Goal: Use online tool/utility: Use online tool/utility

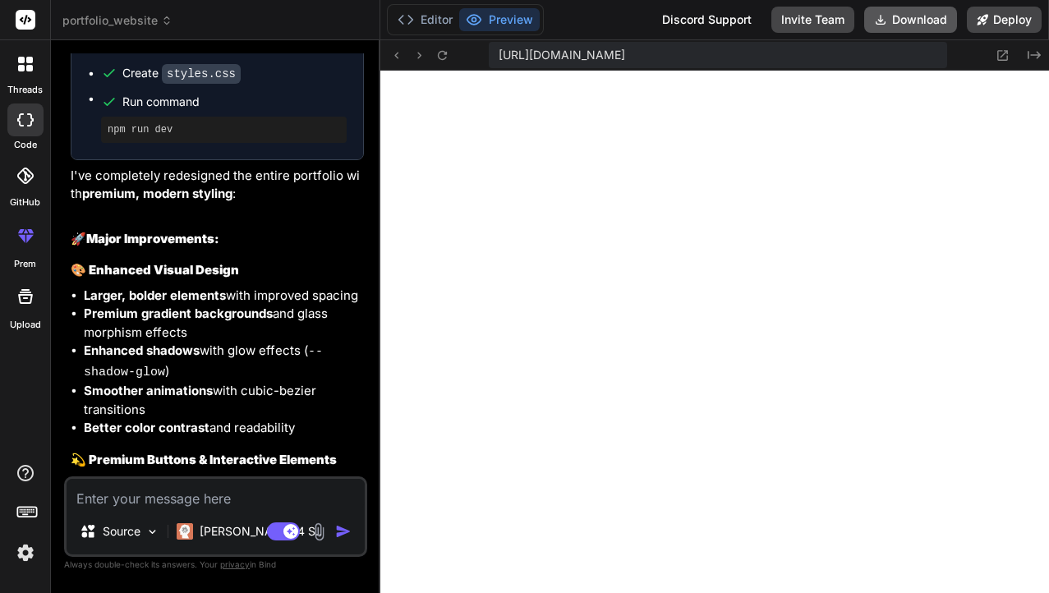
click at [910, 23] on button "Download" at bounding box center [910, 20] width 93 height 26
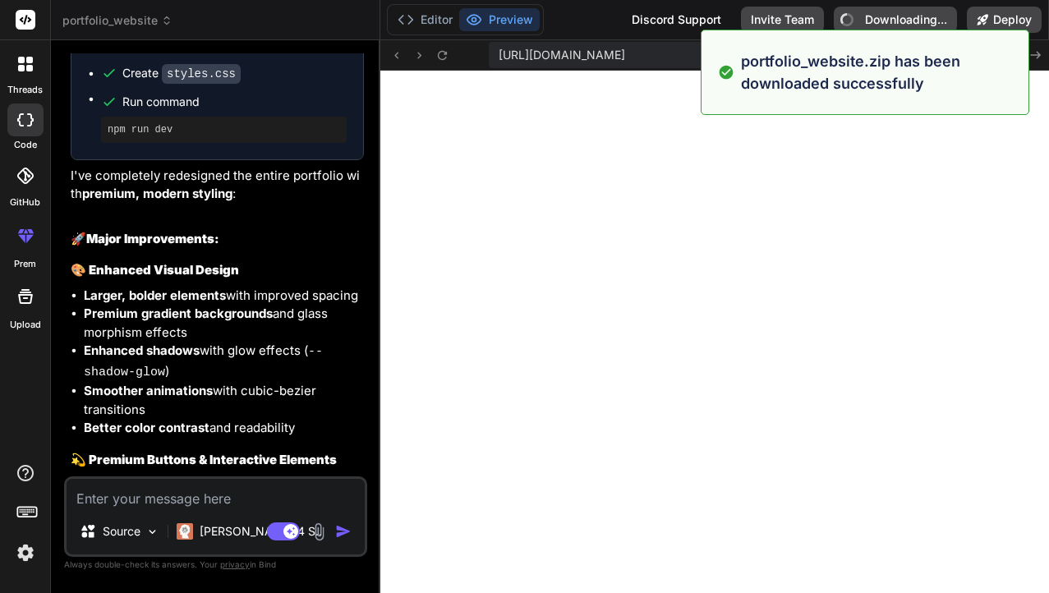
click at [140, 484] on textarea at bounding box center [216, 494] width 298 height 30
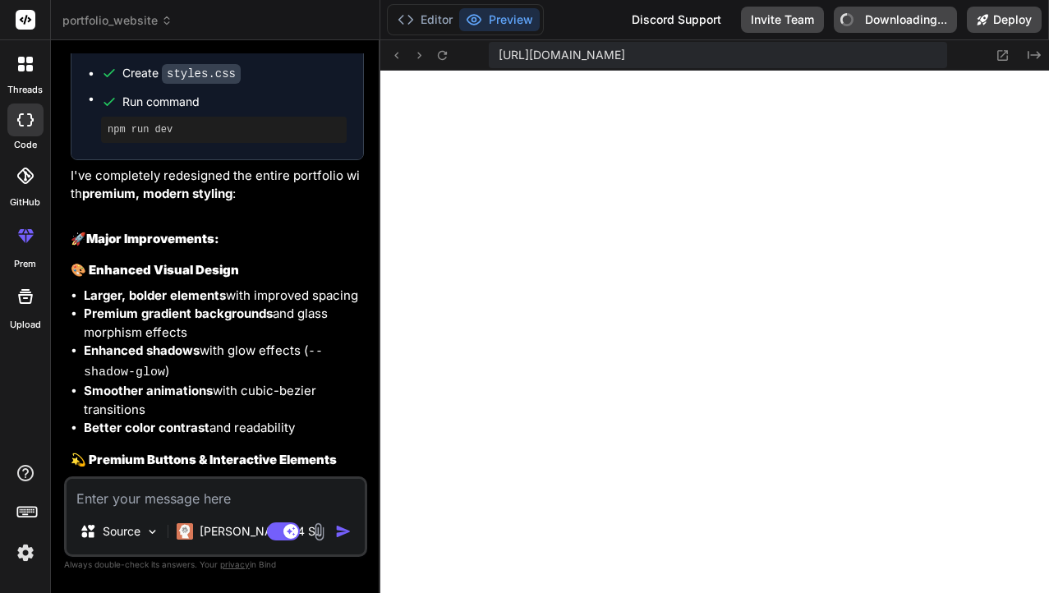
type textarea "x"
type textarea "m"
type textarea "x"
type textarea "ma"
type textarea "x"
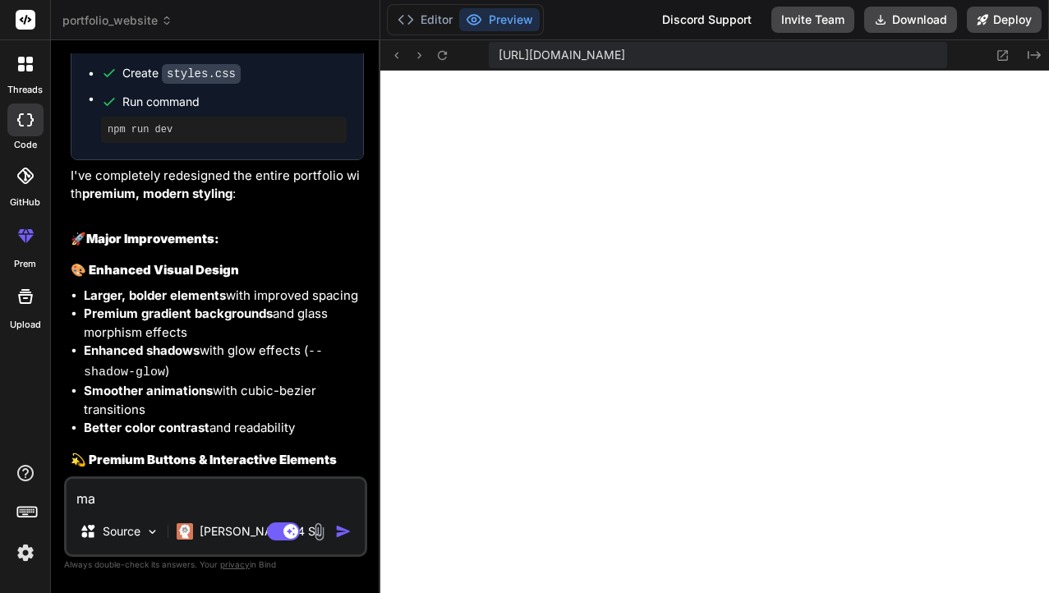
type textarea "mak"
type textarea "x"
type textarea "make"
type textarea "x"
type textarea "make"
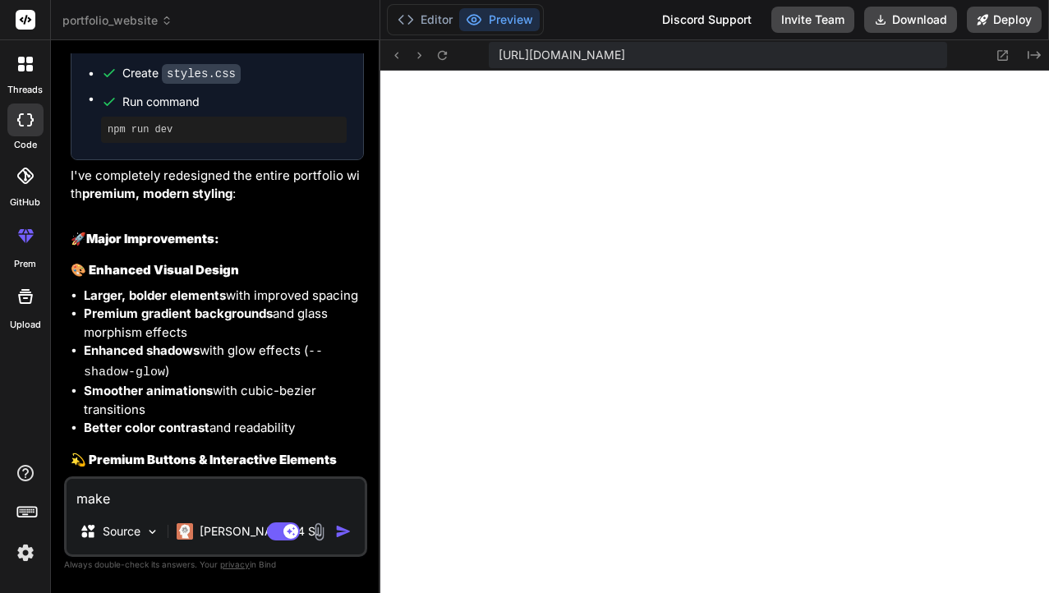
type textarea "x"
type textarea "make t"
type textarea "x"
type textarea "make th"
type textarea "x"
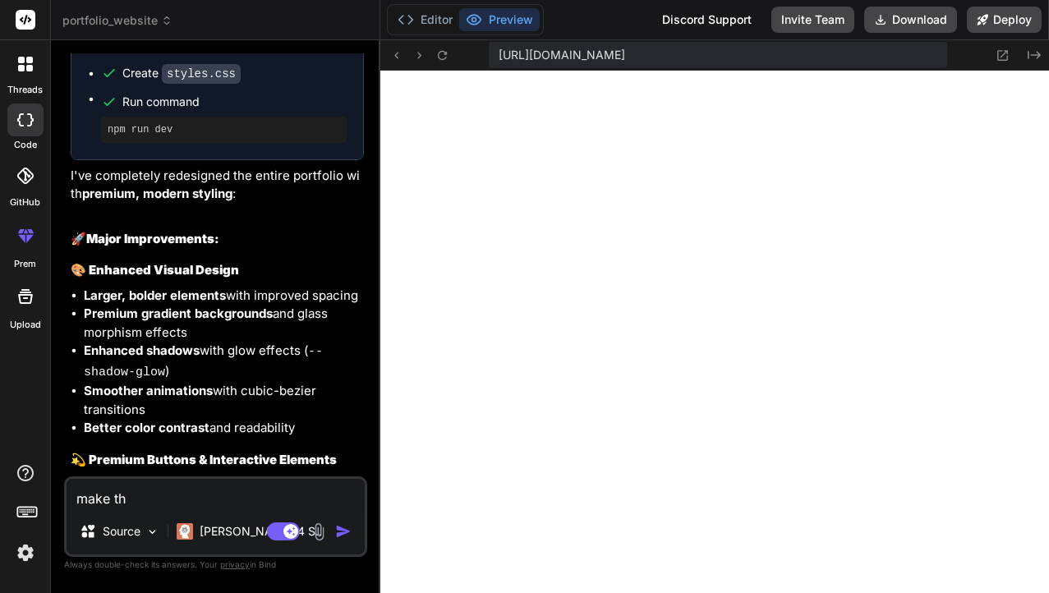
type textarea "make the"
type textarea "x"
type textarea "make the"
type textarea "x"
type textarea "make the b"
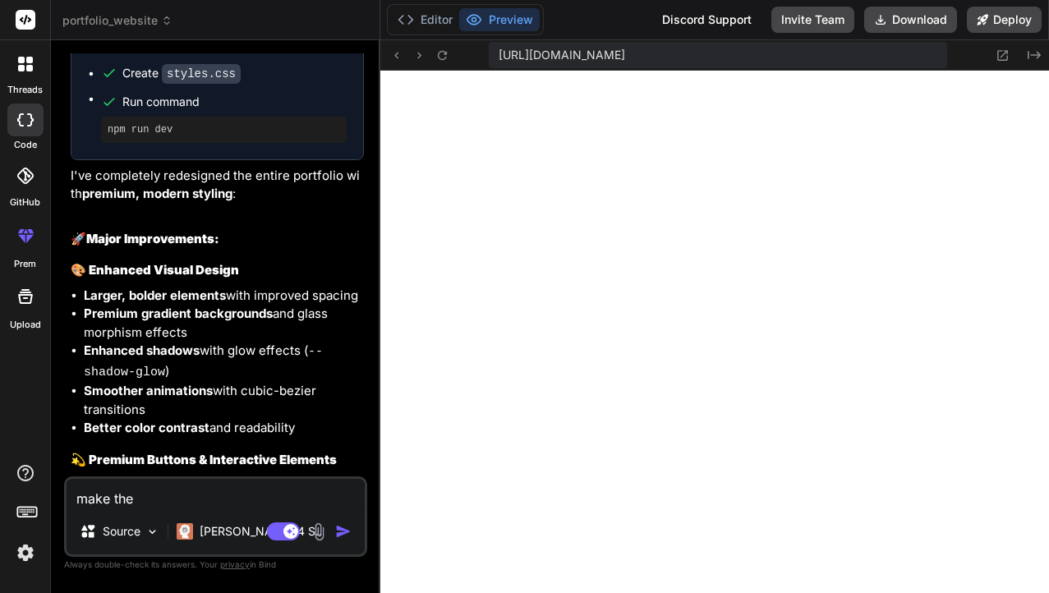
type textarea "x"
type textarea "make the bu"
type textarea "x"
type textarea "make the but"
type textarea "x"
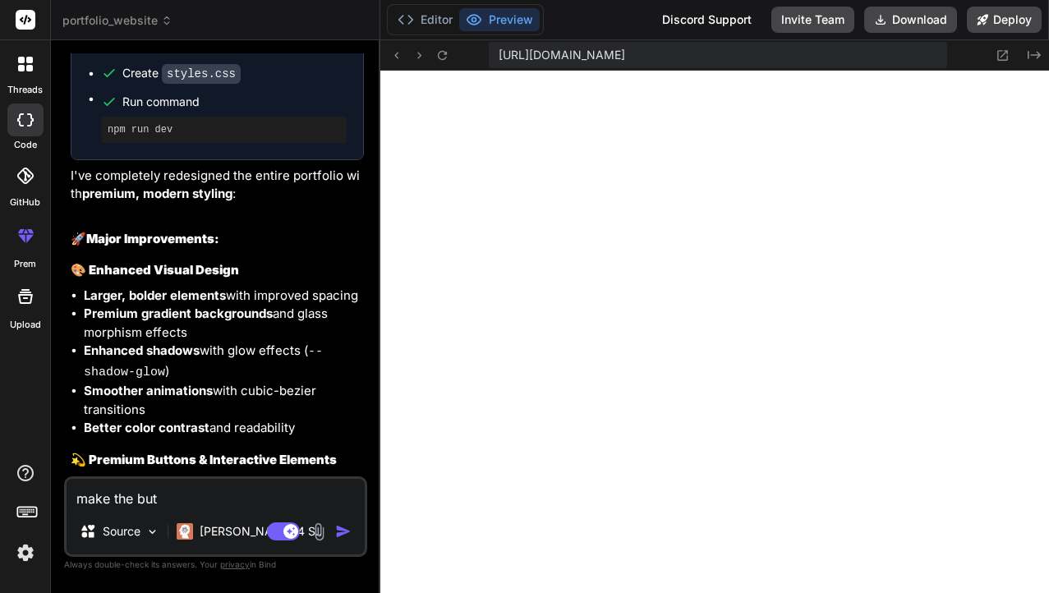
type textarea "make the but"
type textarea "x"
type textarea "make the but a"
type textarea "x"
type textarea "make the but an"
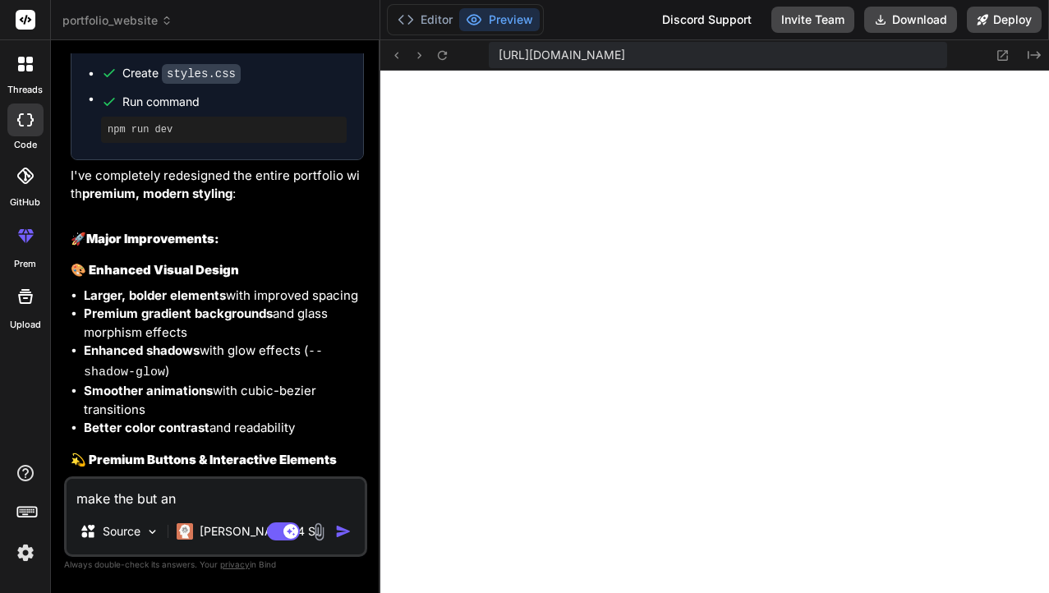
type textarea "x"
type textarea "make the but and"
type textarea "x"
type textarea "make the but and"
type textarea "x"
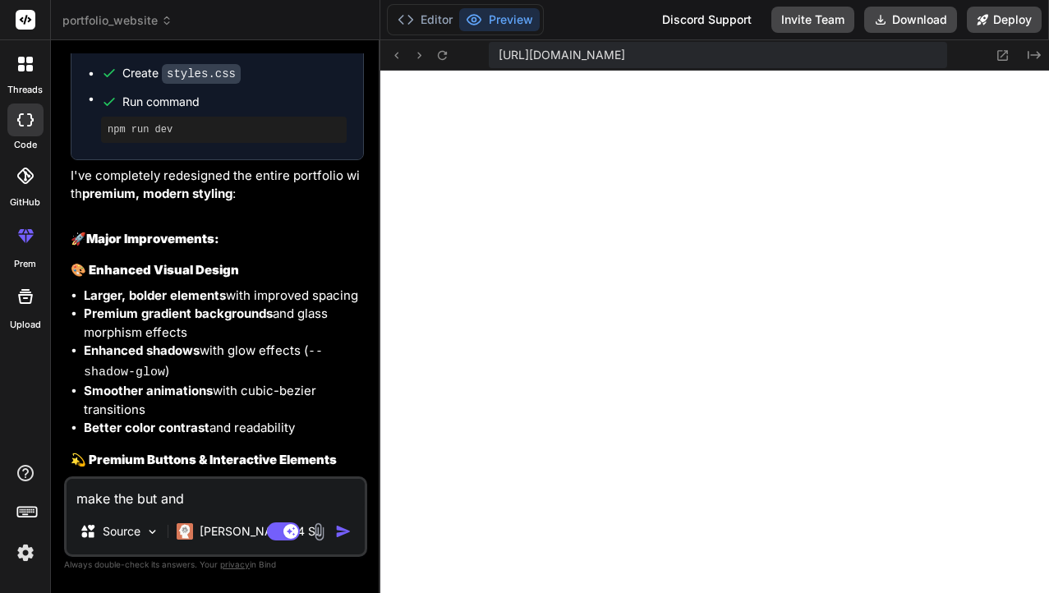
type textarea "make the but and"
type textarea "x"
type textarea "make the but an"
type textarea "x"
type textarea "make the but a"
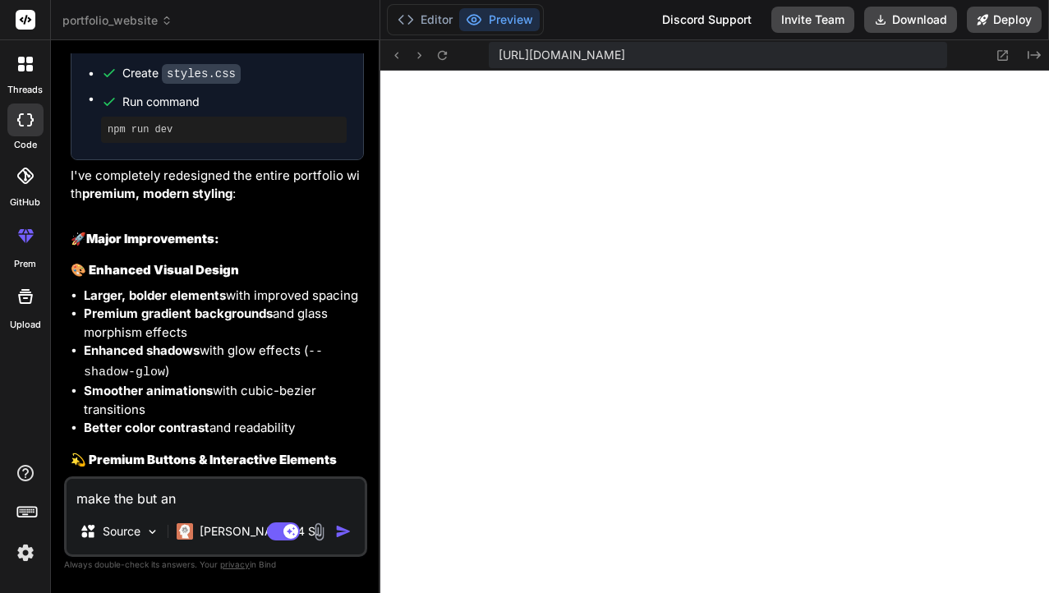
type textarea "x"
type textarea "make the but"
type textarea "x"
type textarea "make the but"
type textarea "x"
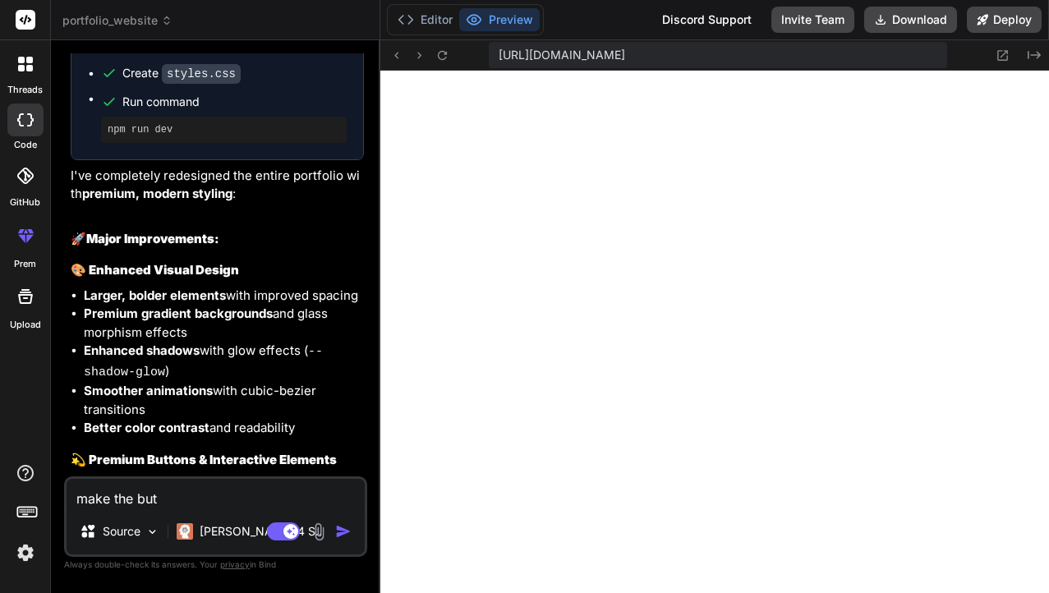
type textarea "make the butt"
type textarea "x"
type textarea "make the buttt"
type textarea "x"
type textarea "make the buttto"
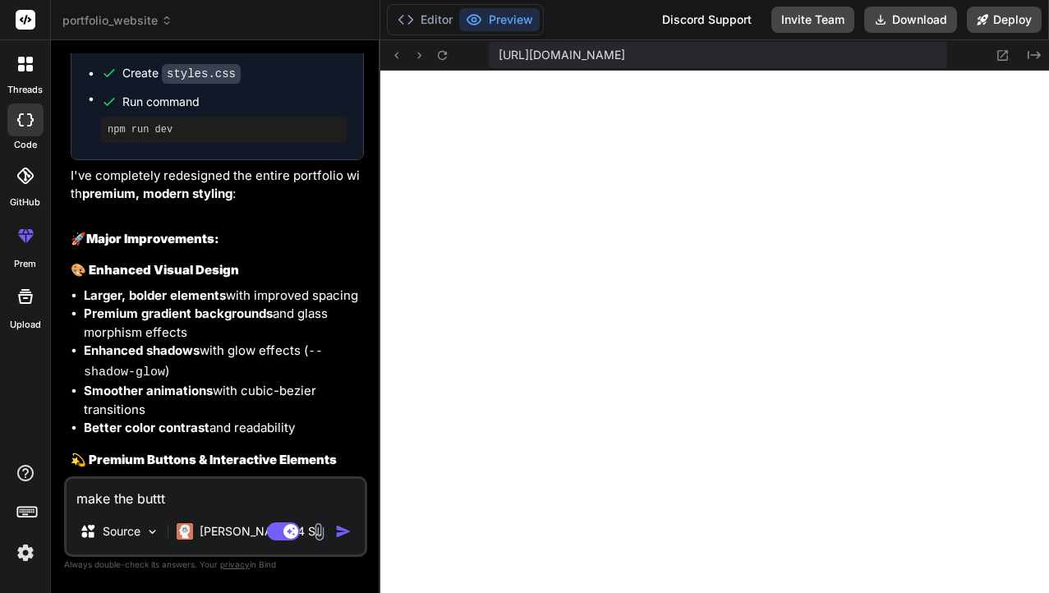
type textarea "x"
type textarea "make the buttton"
type textarea "x"
type textarea "make the buttton"
type textarea "x"
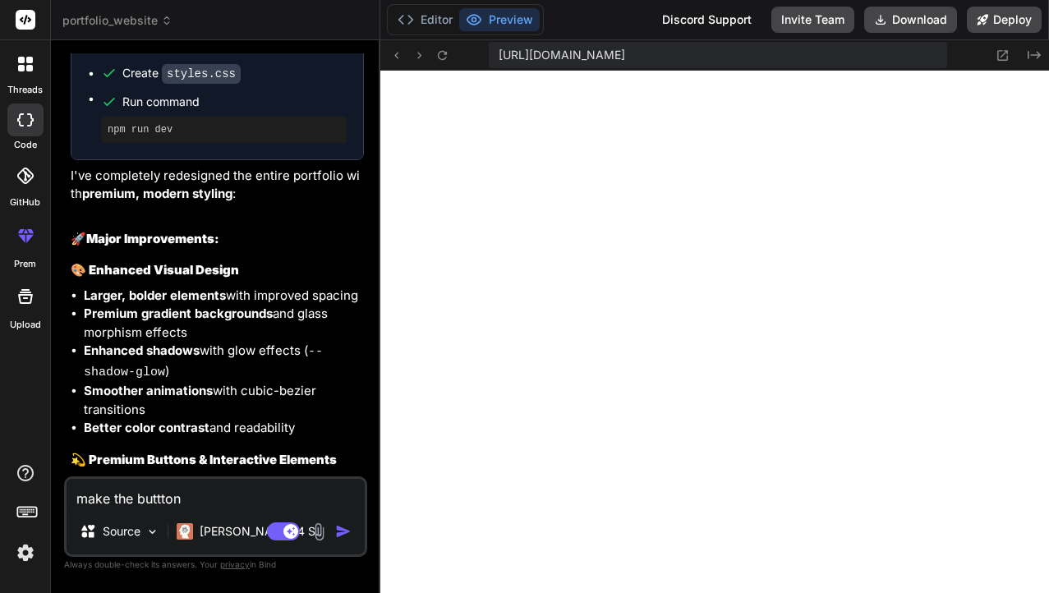
type textarea "make the buttton s"
type textarea "x"
type textarea "make the buttton sm"
type textarea "x"
type textarea "make the buttton sma"
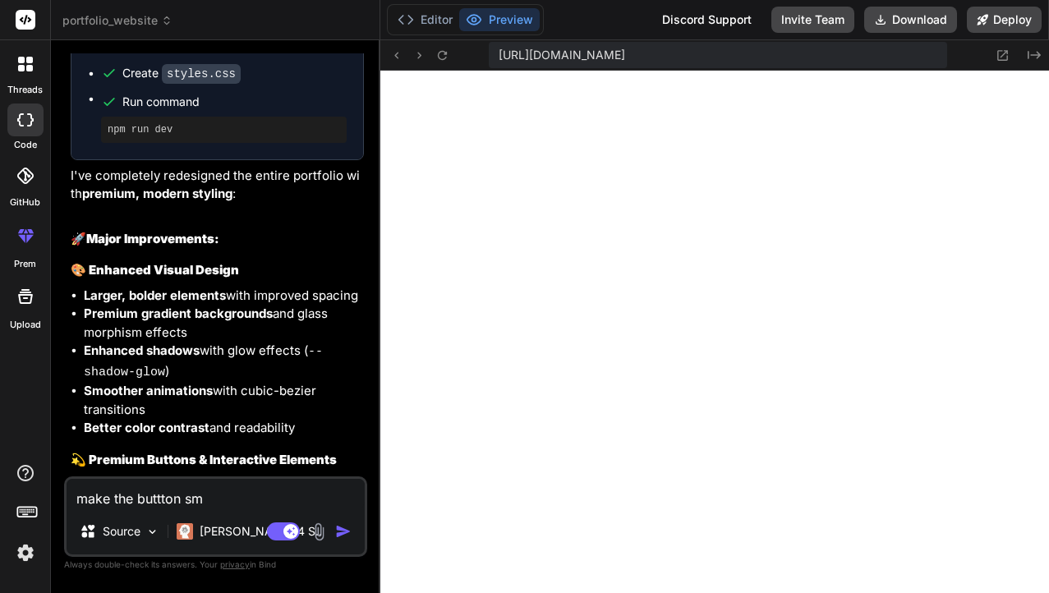
type textarea "x"
type textarea "make the buttton smal"
type textarea "x"
type textarea "make the buttton small"
type textarea "x"
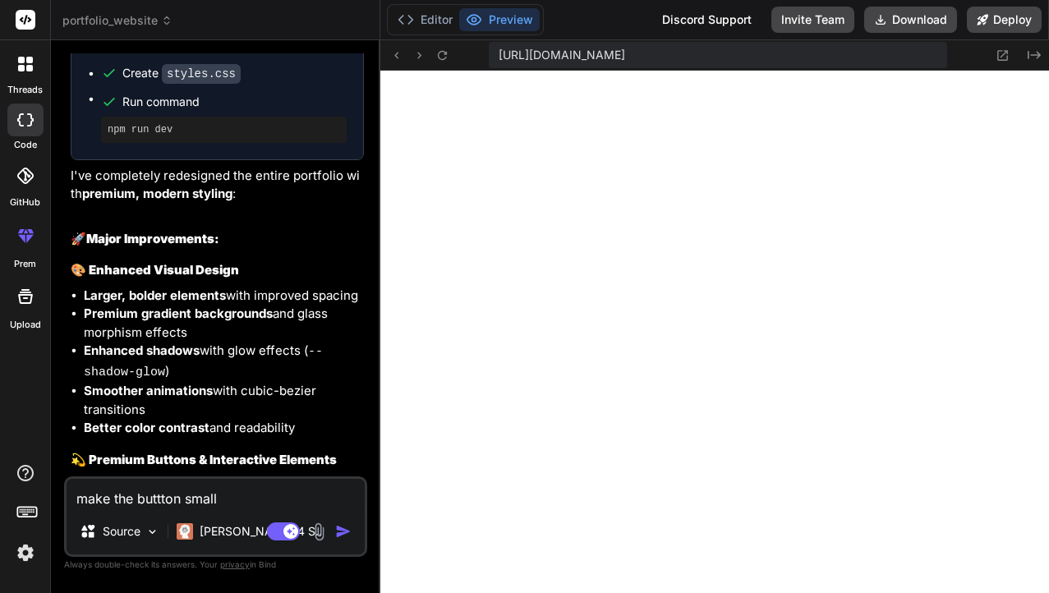
type textarea "make the buttton smalle"
type textarea "x"
type textarea "make the buttton smaller"
type textarea "x"
type textarea "make the buttton smaller"
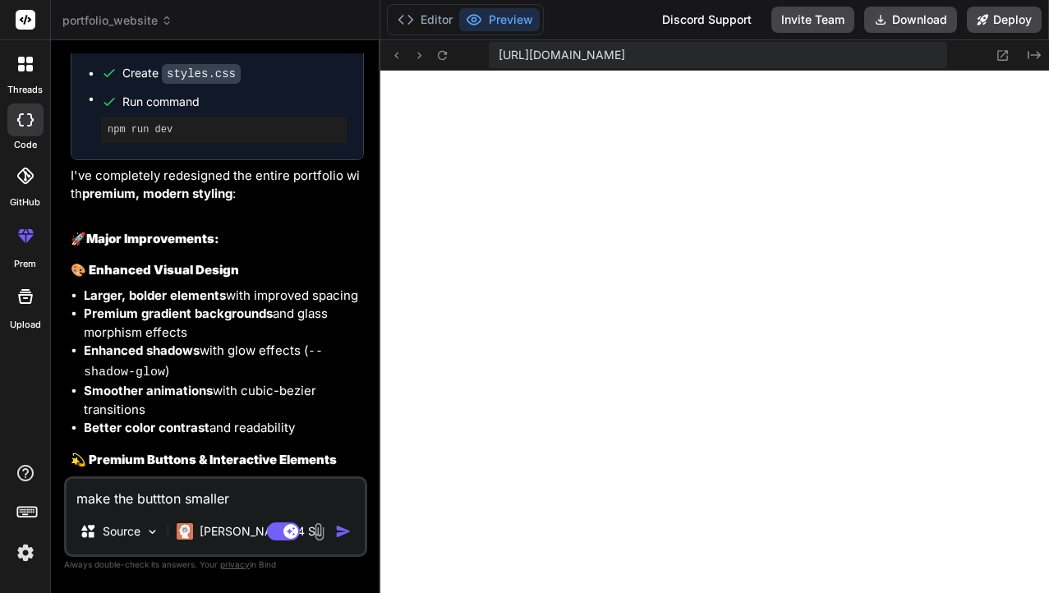
type textarea "x"
type textarea "make the buttton smaller a"
type textarea "x"
type textarea "make the buttton smaller an"
type textarea "x"
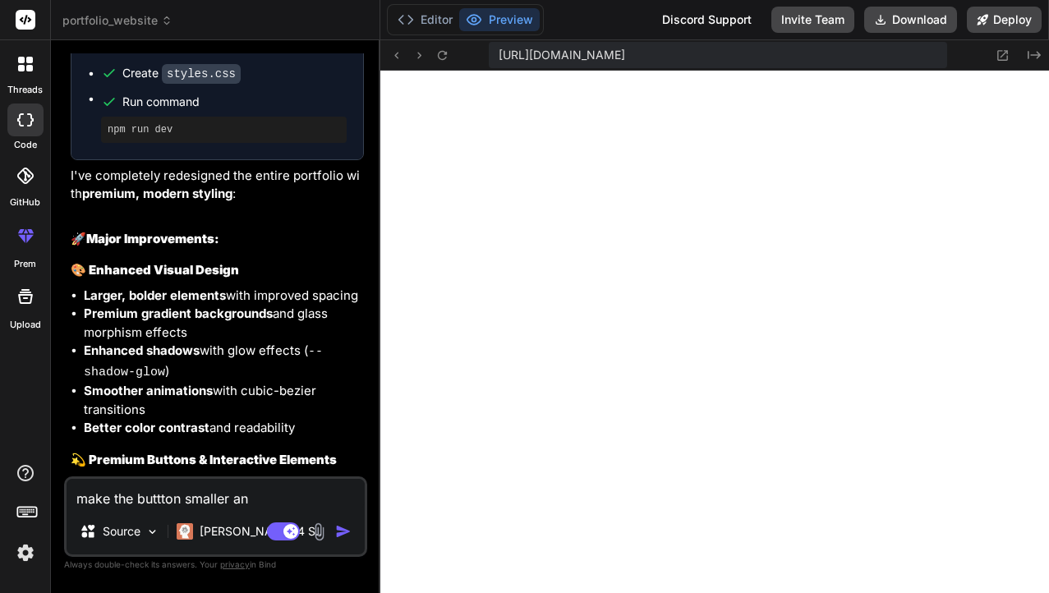
type textarea "make the buttton smaller and"
type textarea "x"
type textarea "make the buttton smaller and"
type textarea "x"
type textarea "make the buttton smaller and b"
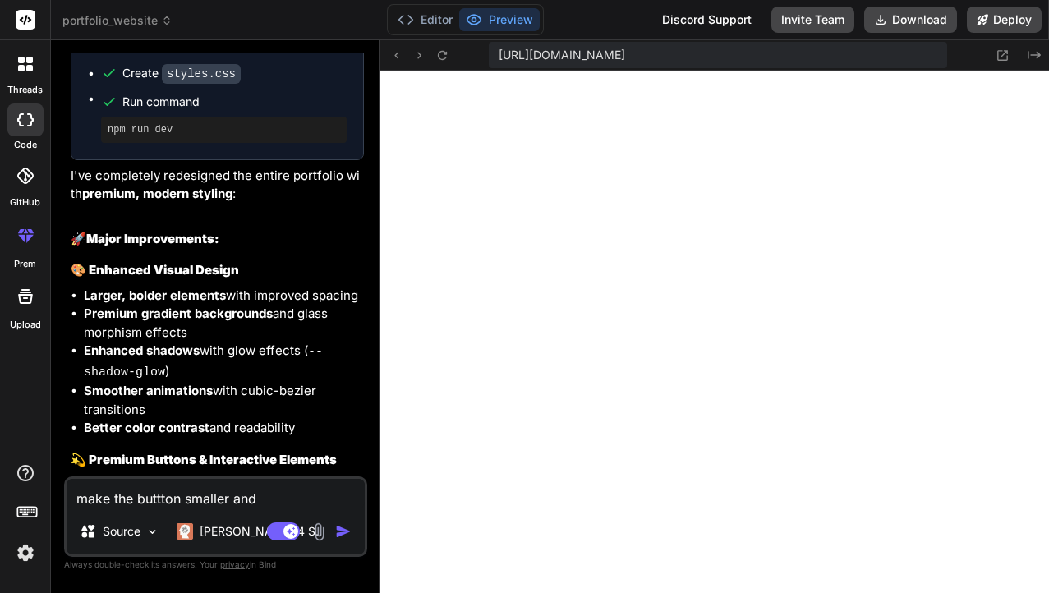
type textarea "x"
type textarea "make the buttton smaller and be"
type textarea "x"
type textarea "make the buttton smaller and bes"
type textarea "x"
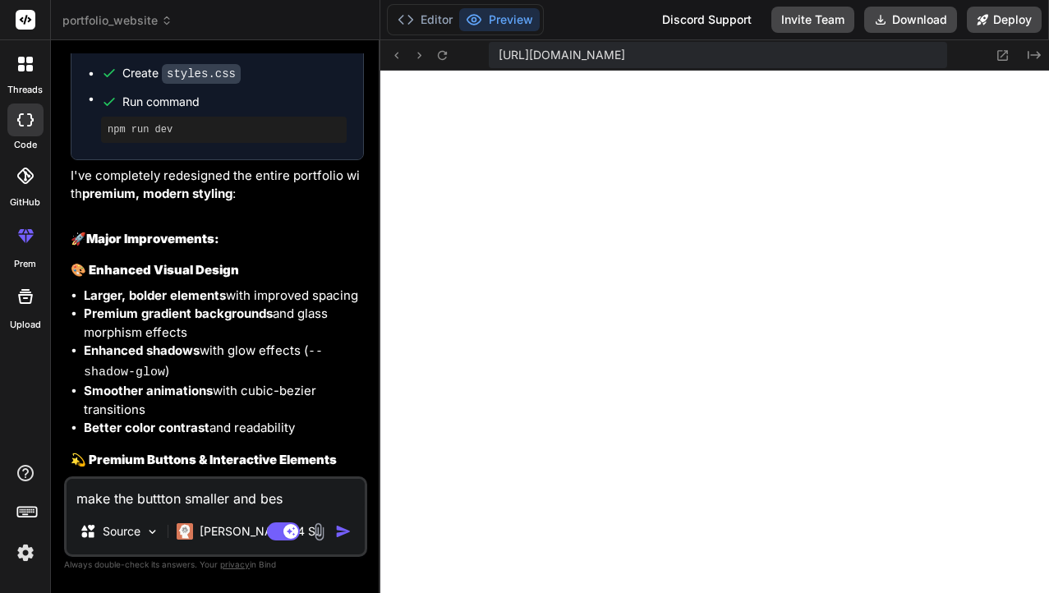
type textarea "make the buttton smaller and best"
type textarea "x"
type textarea "make the buttton smaller and best"
type textarea "x"
type textarea "make the buttton smaller and best t"
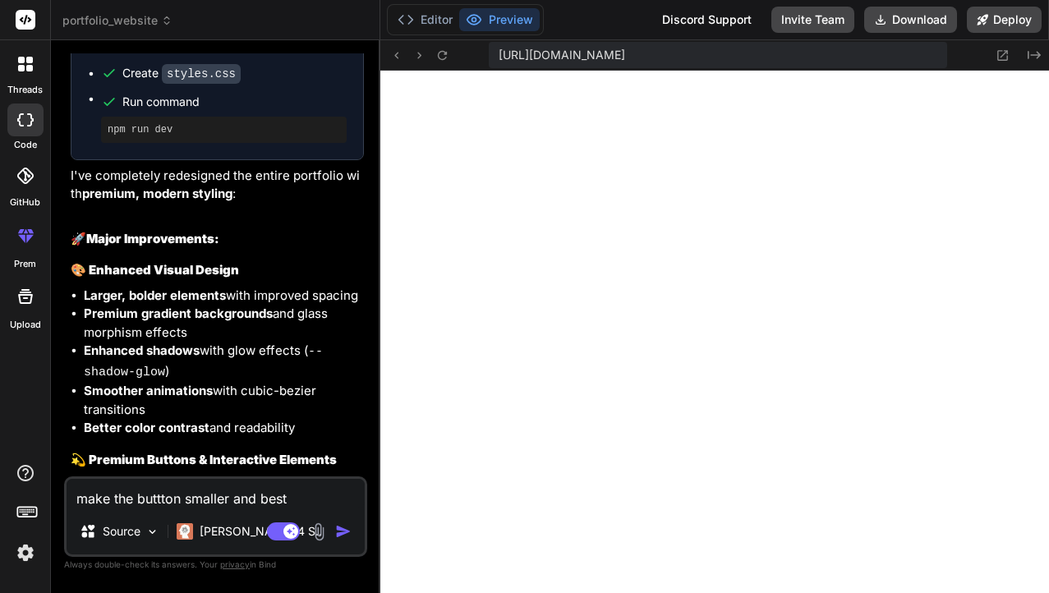
type textarea "x"
type textarea "make the buttton smaller and best th"
type textarea "x"
type textarea "make the buttton smaller and best thi"
type textarea "x"
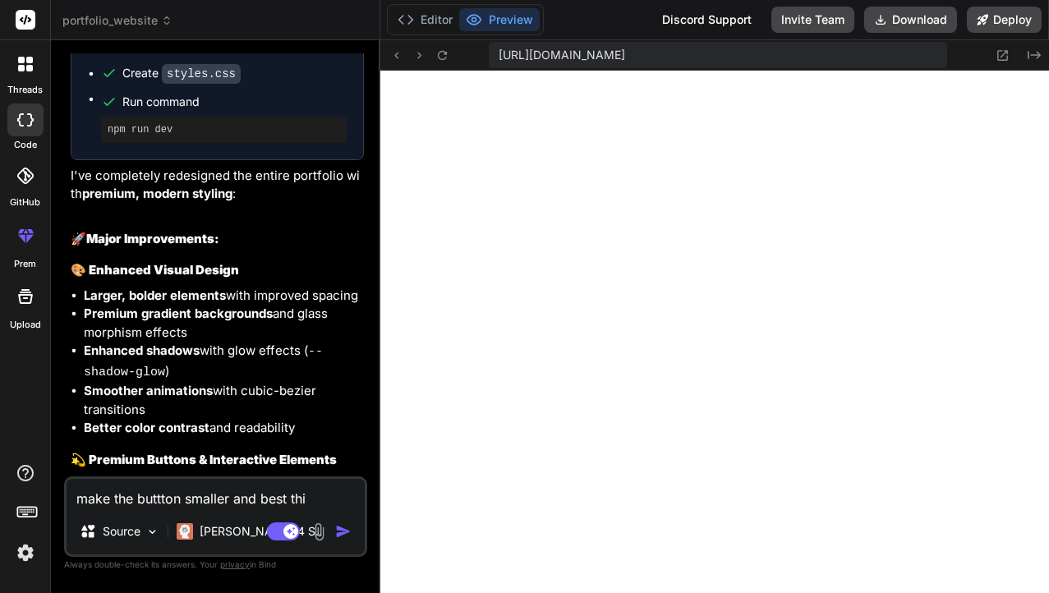
type textarea "make the buttton smaller and best thin"
type textarea "x"
type textarea "make the buttton smaller and best think"
type textarea "x"
type textarea "make the buttton smaller and best think"
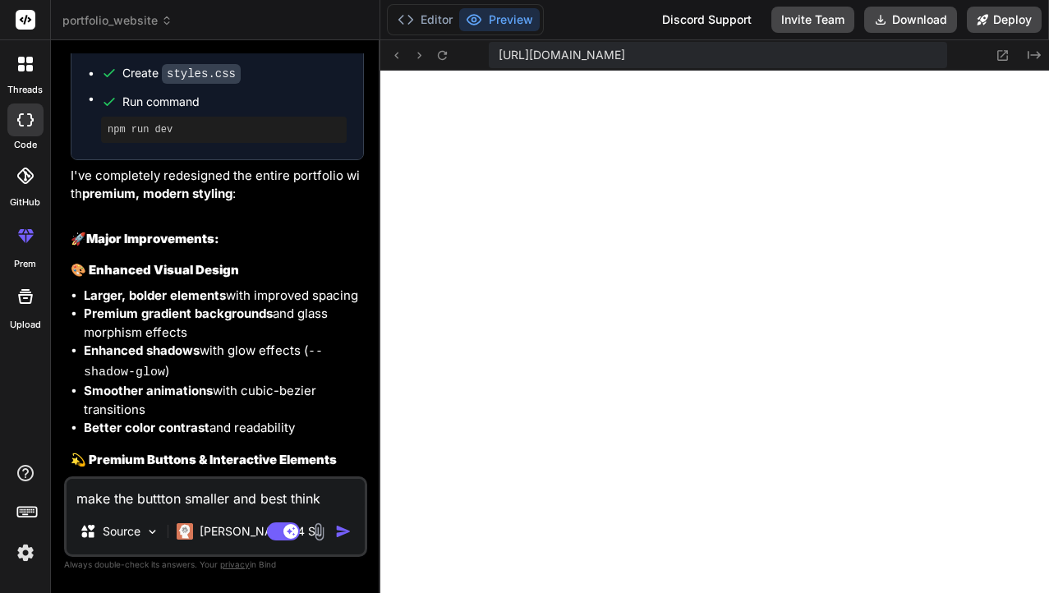
type textarea "x"
type textarea "make the buttton smaller and best think u"
type textarea "x"
type textarea "make the buttton smaller and best think u"
type textarea "x"
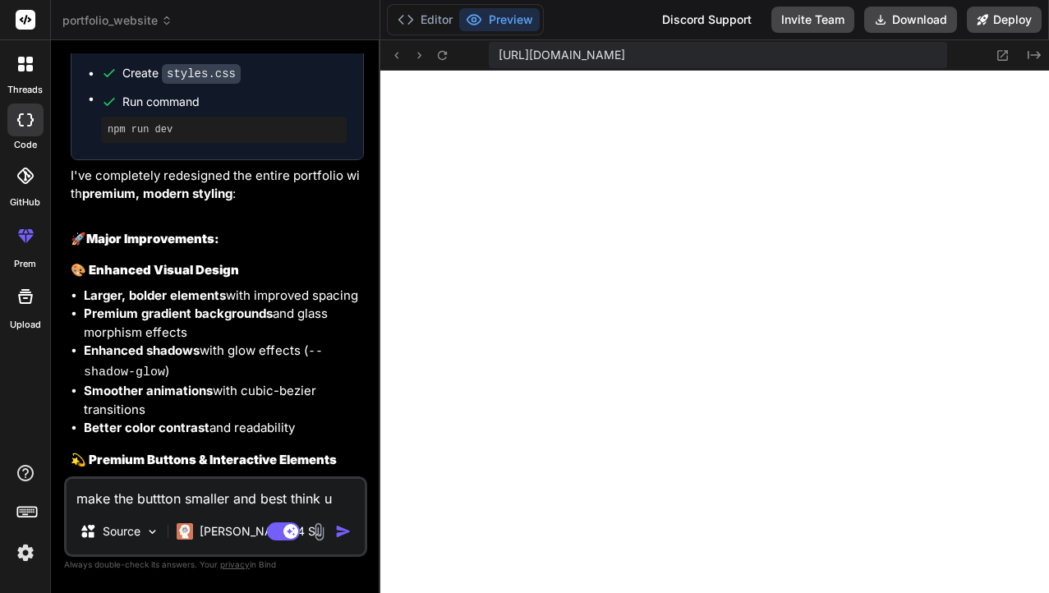
type textarea "make the buttton smaller and best think u a"
type textarea "x"
type textarea "make the buttton smaller and best think u ar"
type textarea "x"
type textarea "make the buttton smaller and best think u are"
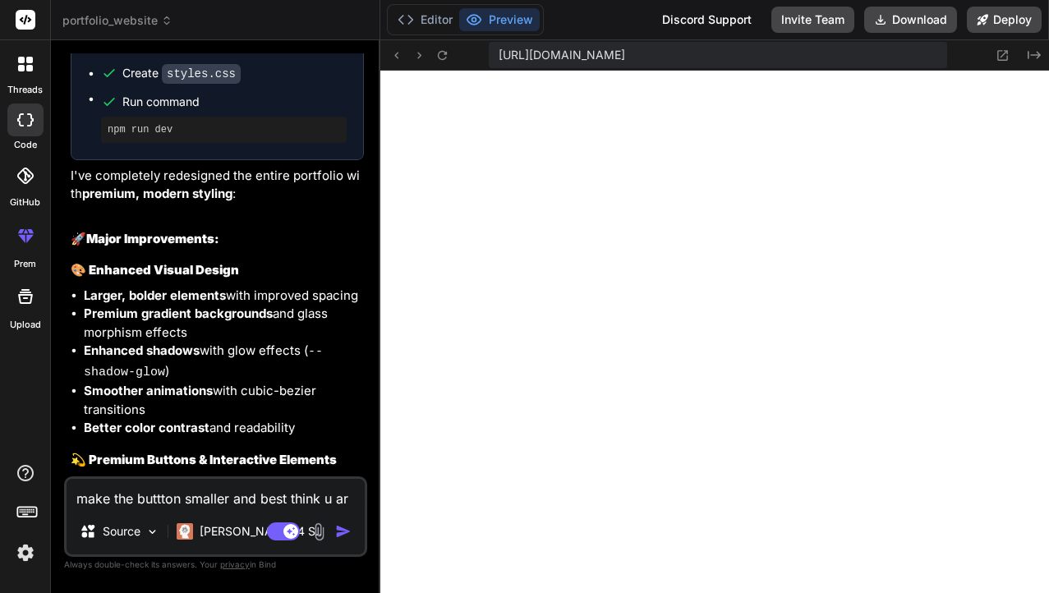
type textarea "x"
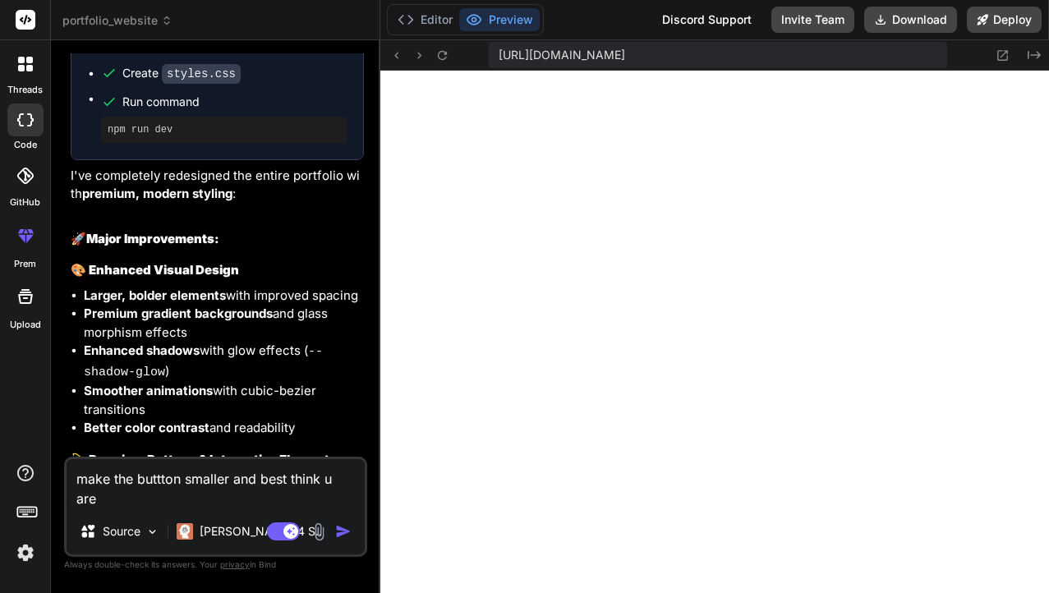
type textarea "make the buttton smaller and best think u are"
type textarea "x"
type textarea "make the buttton smaller and best think u are n"
type textarea "x"
type textarea "make the buttton smaller and best think u are ne"
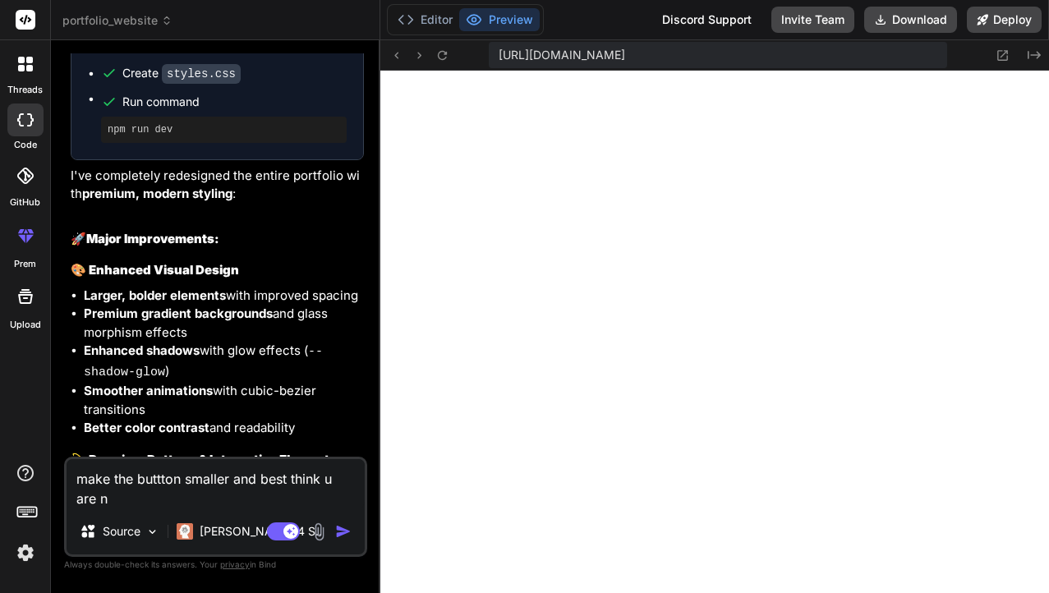
type textarea "x"
type textarea "make the buttton smaller and best think u are nes"
type textarea "x"
type textarea "make the buttton smaller and best think u are ne"
type textarea "x"
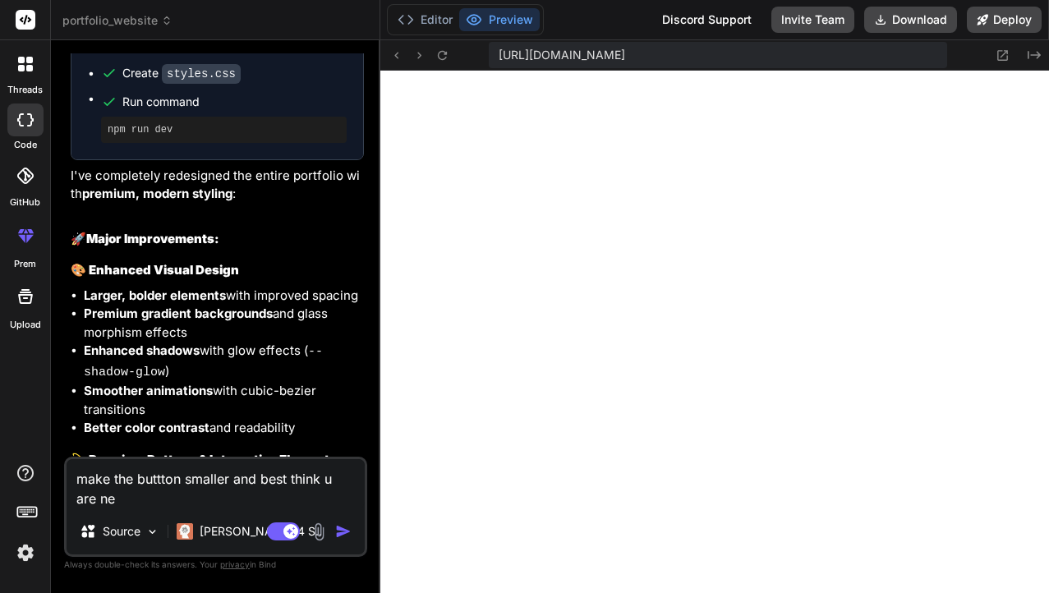
type textarea "make the buttton smaller and best think u are n"
type textarea "x"
type textarea "make the buttton smaller and best think u are"
type textarea "x"
type textarea "make the buttton smaller and best think u are b"
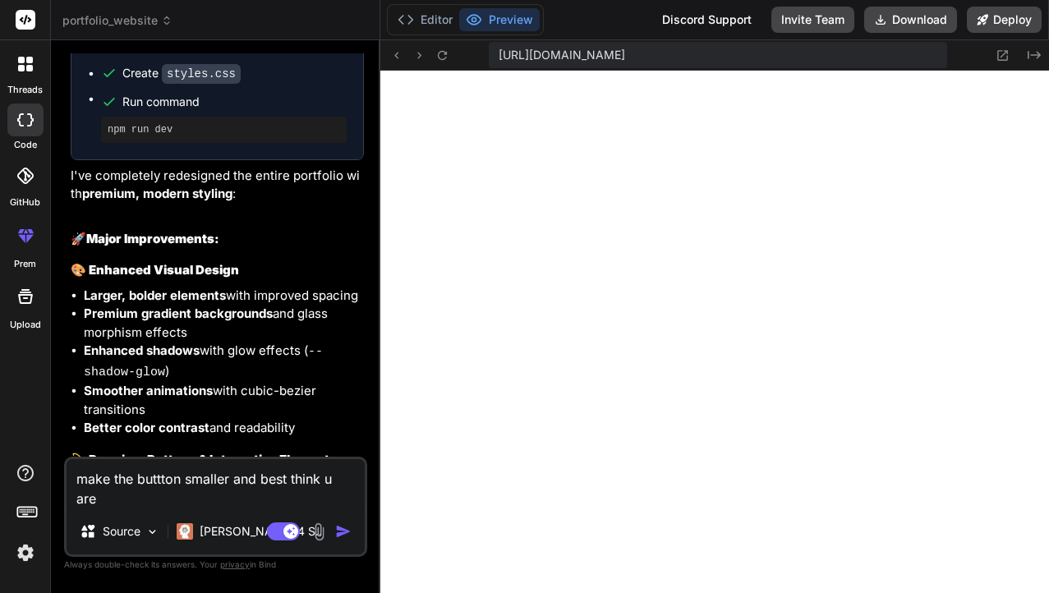
type textarea "x"
type textarea "make the buttton smaller and best think u are be"
type textarea "x"
type textarea "make the buttton smaller and best think u are bes"
type textarea "x"
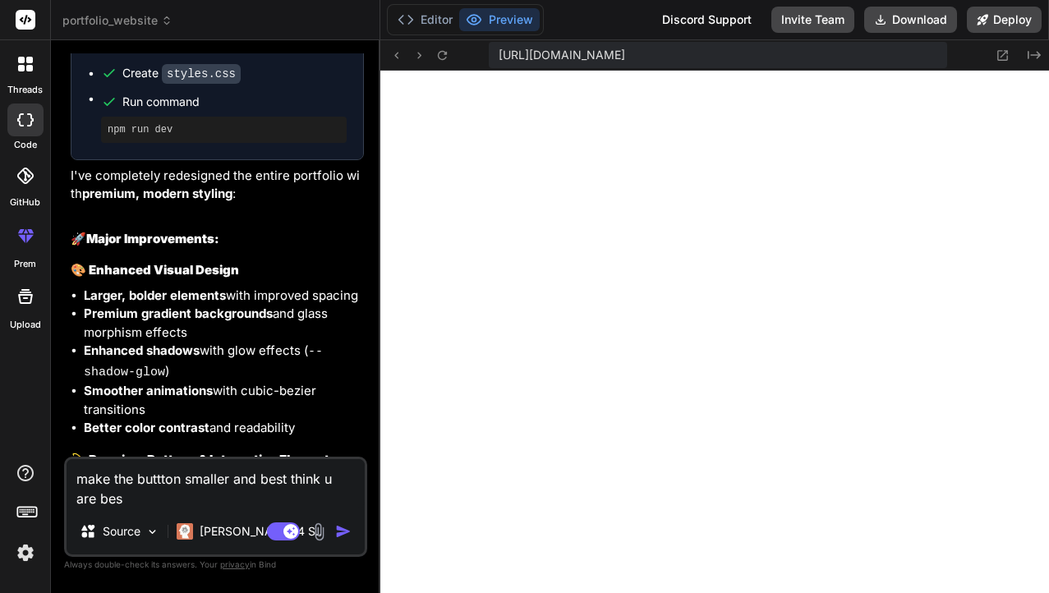
type textarea "make the buttton smaller and best think u are best"
type textarea "x"
type textarea "make the buttton smaller and best think u are best"
type textarea "x"
type textarea "make the buttton smaller and best think u are best f"
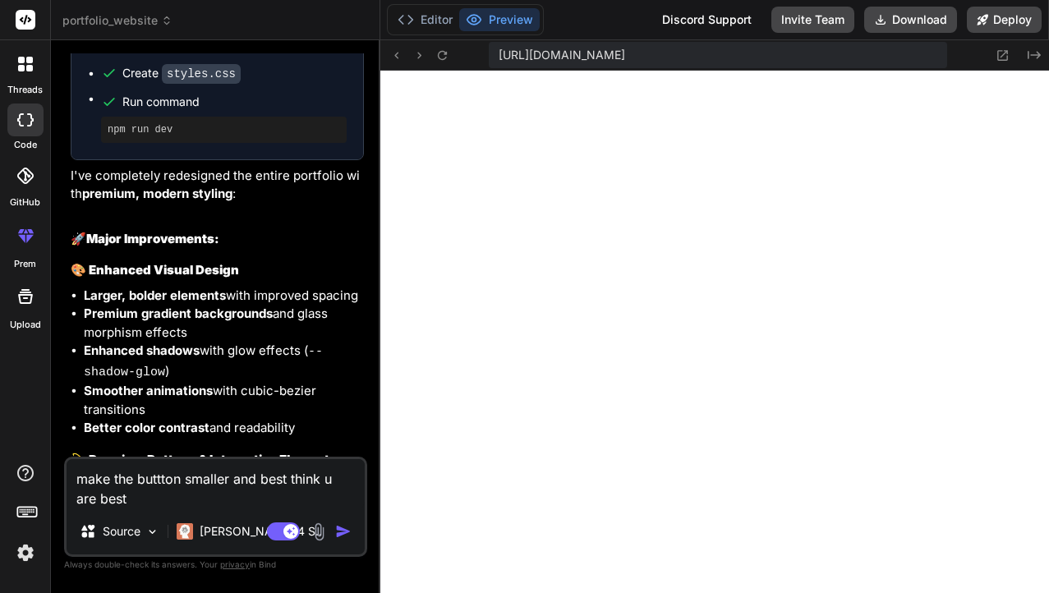
type textarea "x"
type textarea "make the buttton smaller and best think u are best fr"
type textarea "x"
type textarea "make the buttton smaller and best think u are best fro"
type textarea "x"
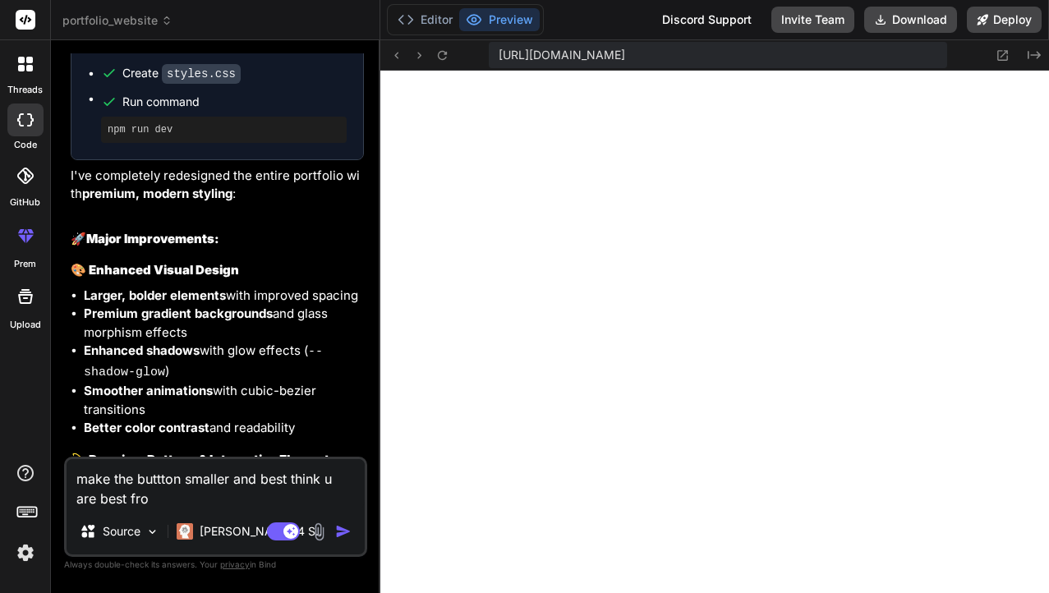
type textarea "make the buttton smaller and best think u are best fron"
type textarea "x"
type textarea "make the buttton smaller and best think u are best front"
type textarea "x"
type textarea "make the buttton smaller and best think u are best fronte"
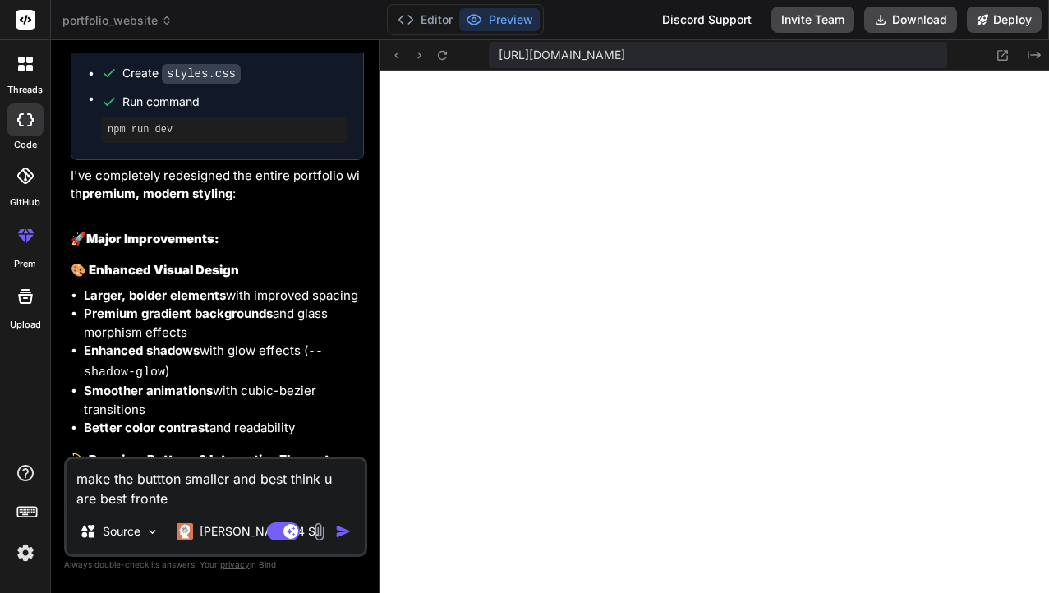
type textarea "x"
type textarea "make the buttton smaller and best think u are best fronten"
type textarea "x"
type textarea "make the buttton smaller and best think u are best frontend"
type textarea "x"
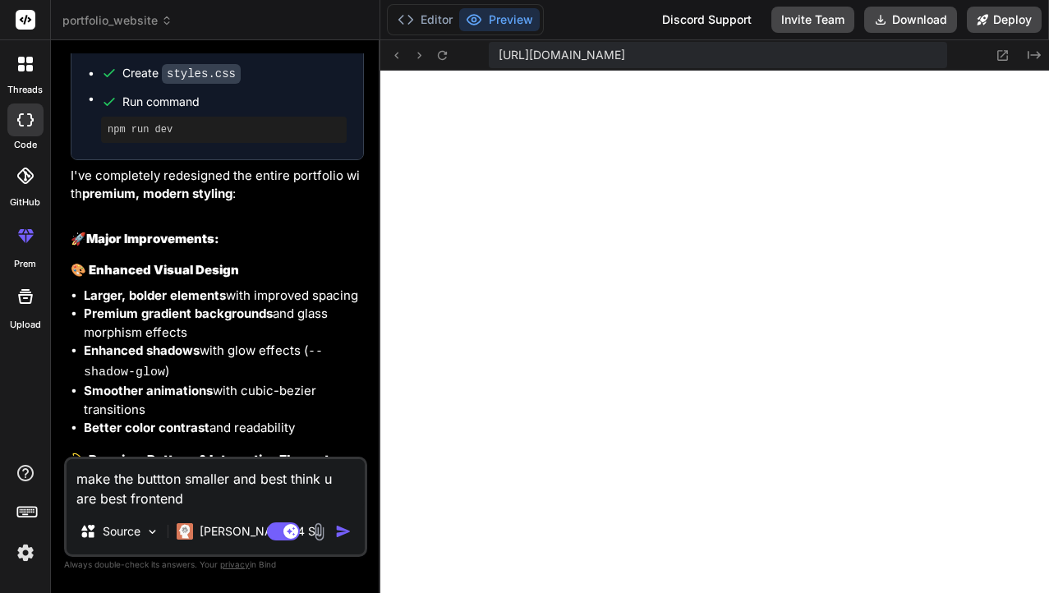
type textarea "make the buttton smaller and best think u are best frontend"
type textarea "x"
type textarea "make the buttton smaller and best think u are best frontend d"
type textarea "x"
type textarea "make the buttton smaller and best think u are best frontend de"
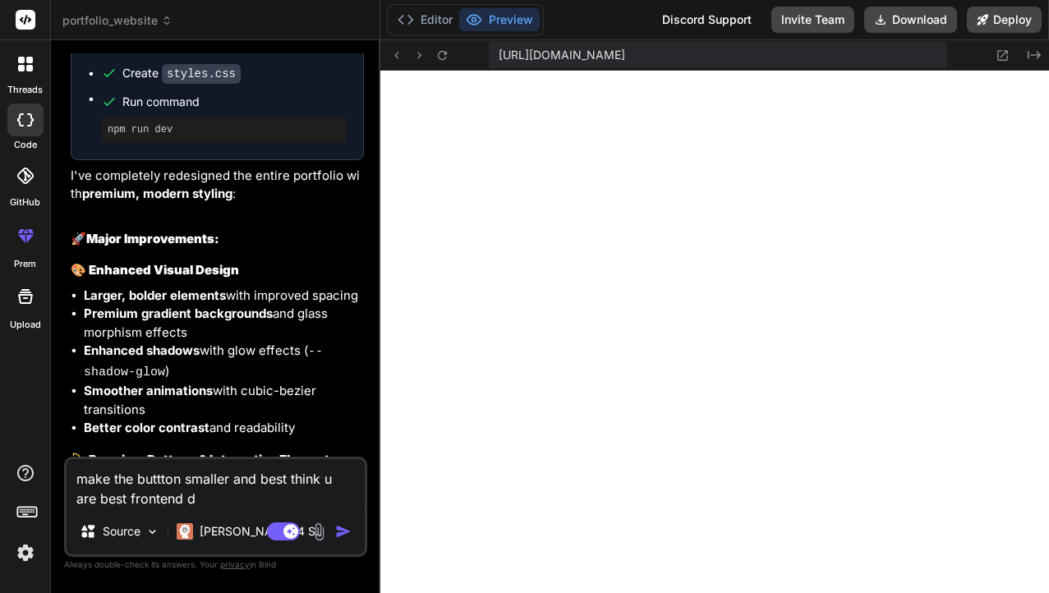
type textarea "x"
type textarea "make the buttton smaller and best think u are best frontend dev"
type textarea "x"
type textarea "make the buttton smaller and best think u are best frontend deve"
type textarea "x"
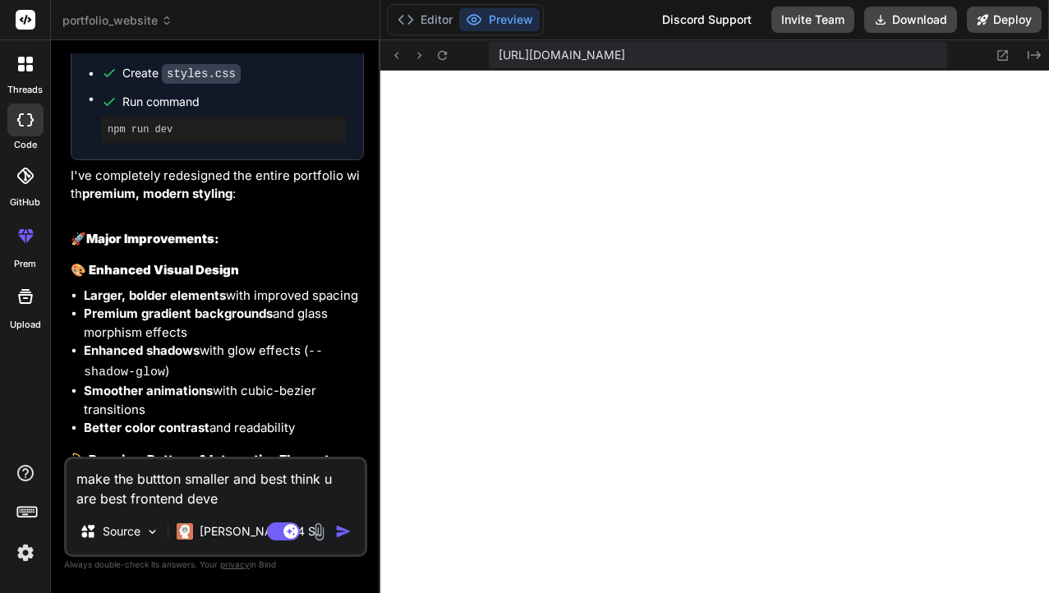
type textarea "make the buttton smaller and best think u are best frontend devel"
type textarea "x"
type textarea "make the buttton smaller and best think u are best frontend develo"
type textarea "x"
type textarea "make the buttton smaller and best think u are best frontend develop"
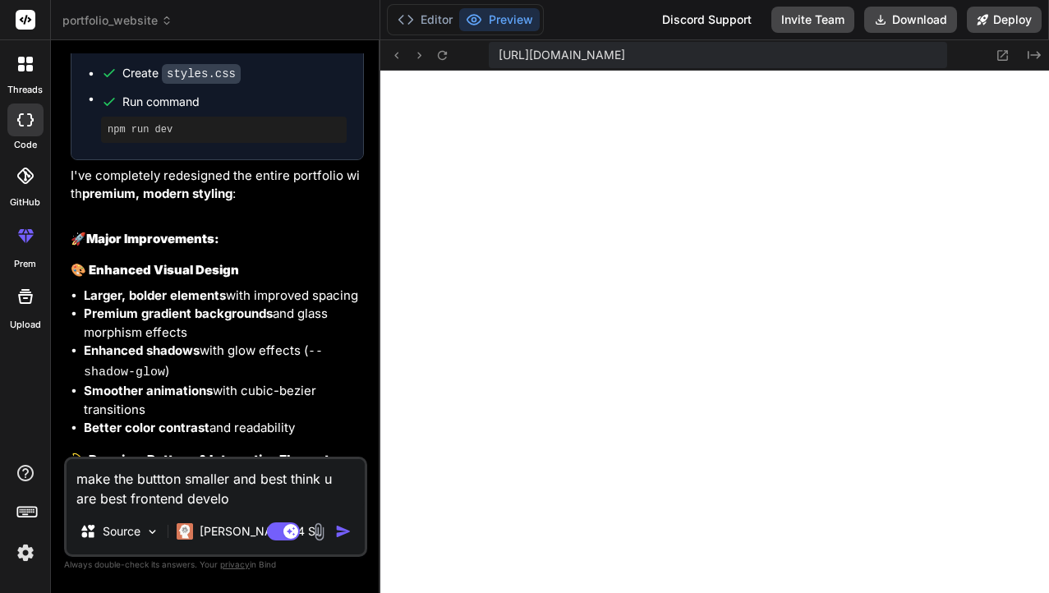
type textarea "x"
type textarea "make the buttton smaller and best think u are best frontend develope"
type textarea "x"
type textarea "make the buttton smaller and best think u are best frontend developer"
type textarea "x"
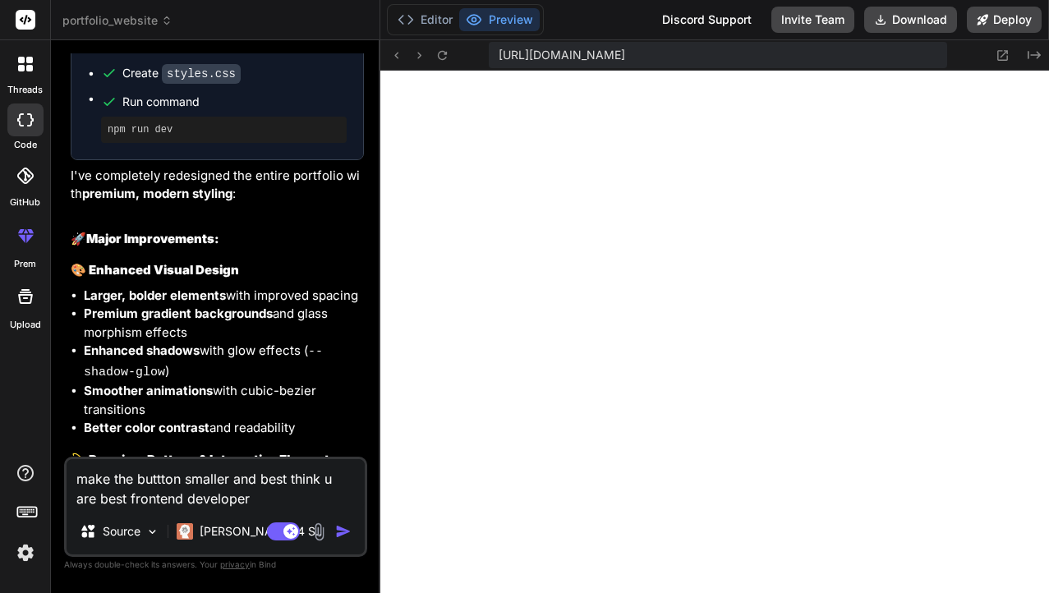
type textarea "make the buttton smaller and best think u are best frontend developer"
type textarea "x"
type textarea "make the buttton smaller and best think u are best frontend developer a"
type textarea "x"
type textarea "make the buttton smaller and best think u are best frontend developer an"
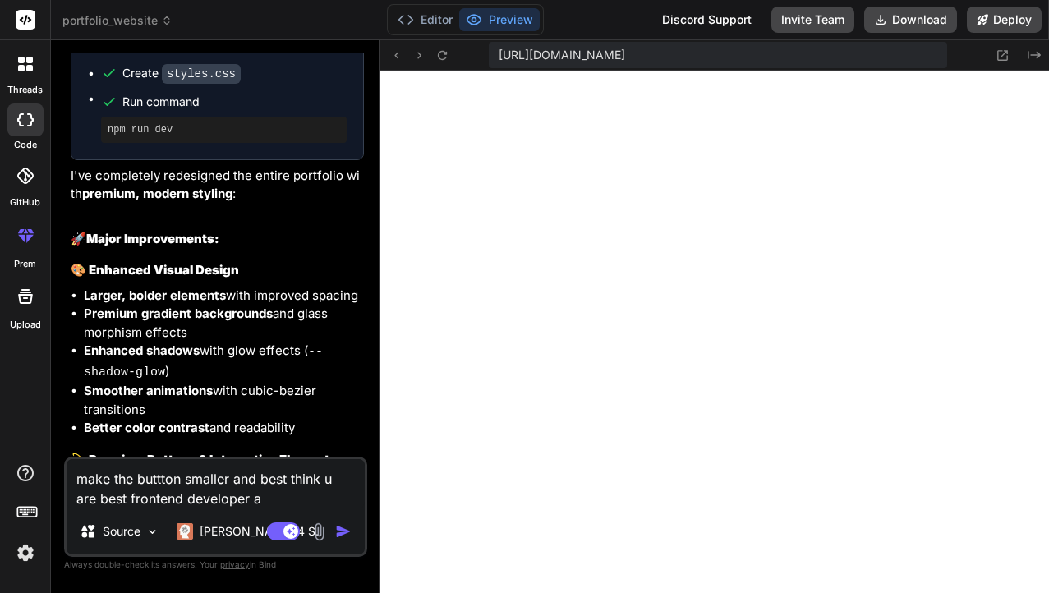
type textarea "x"
type textarea "make the buttton smaller and best think u are best frontend developer and"
type textarea "x"
type textarea "make the buttton smaller and best think u are best frontend developer and d"
type textarea "x"
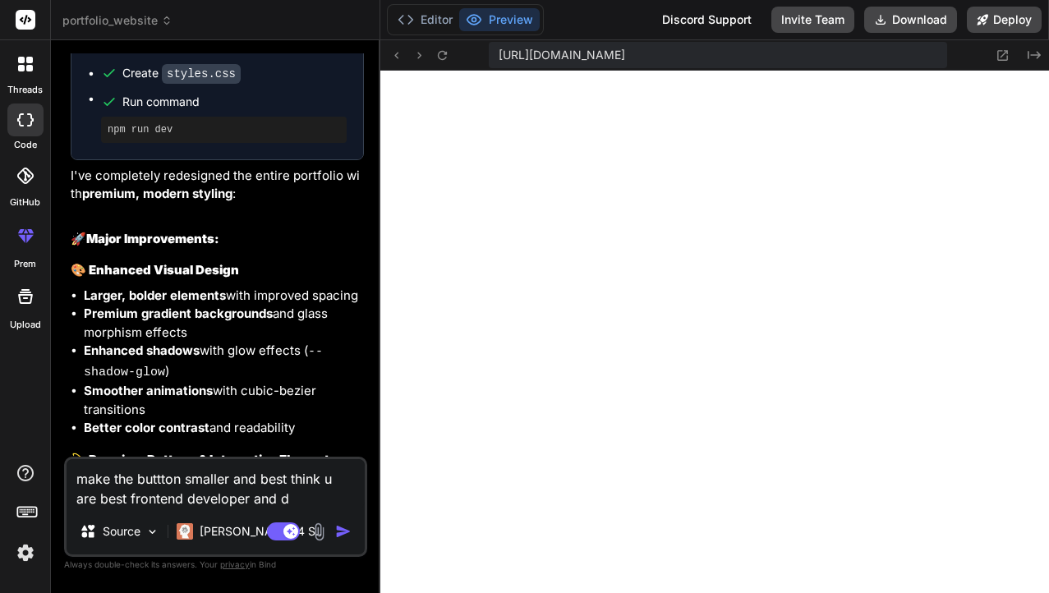
type textarea "make the buttton smaller and best think u are best frontend developer and do"
type textarea "x"
type textarea "make the buttton smaller and best think u are best frontend developer and do"
type textarea "x"
type textarea "make the buttton smaller and best think u are best frontend developer and do t"
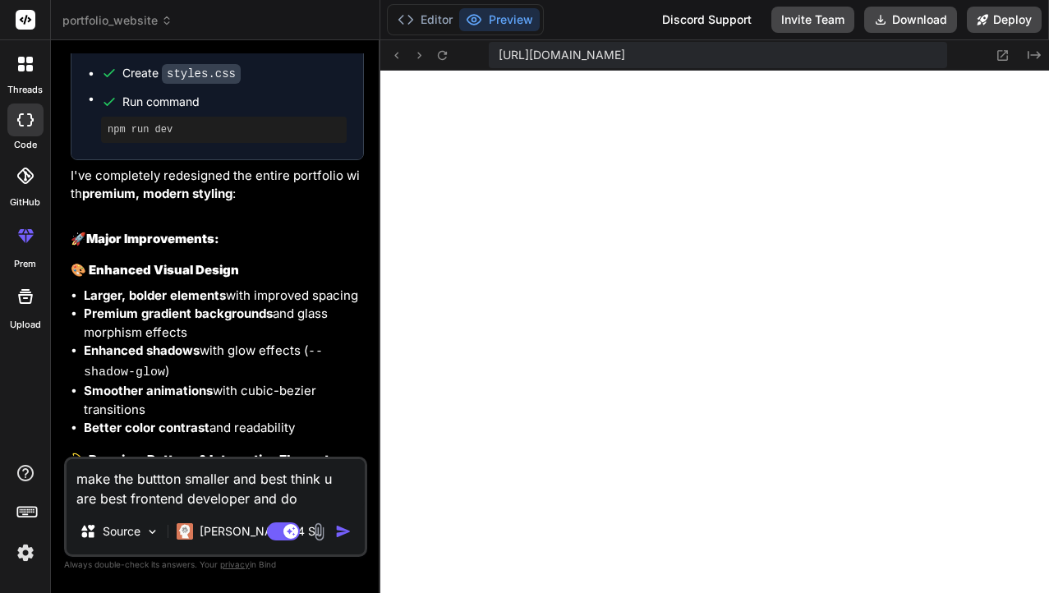
type textarea "x"
type textarea "make the buttton smaller and best think u are best frontend developer and do th"
type textarea "x"
type textarea "make the buttton smaller and best think u are best frontend developer and do tha"
type textarea "x"
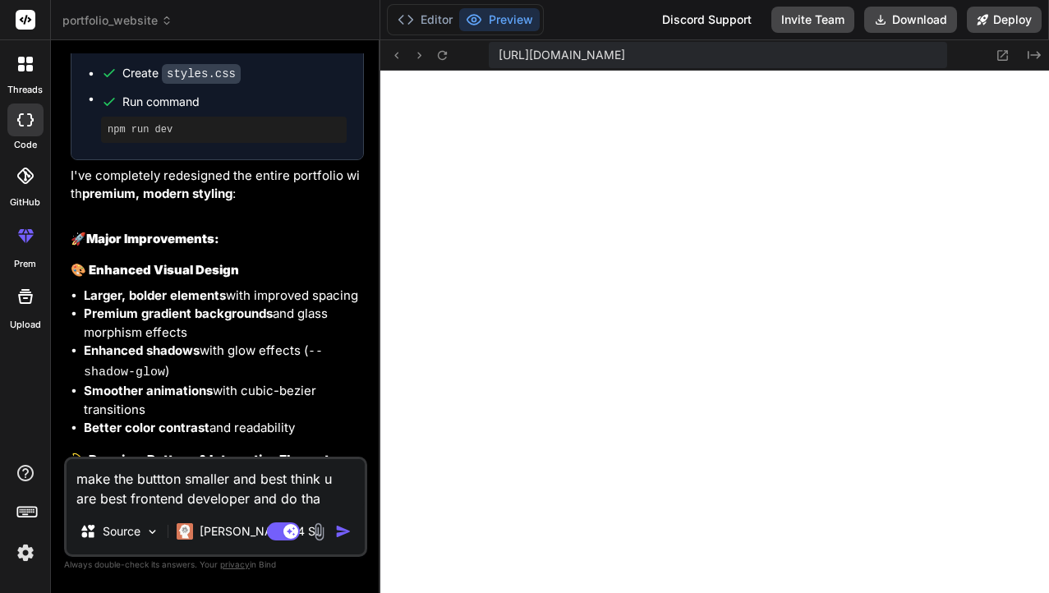
type textarea "make the buttton smaller and best think u are best frontend developer and do th…"
type textarea "x"
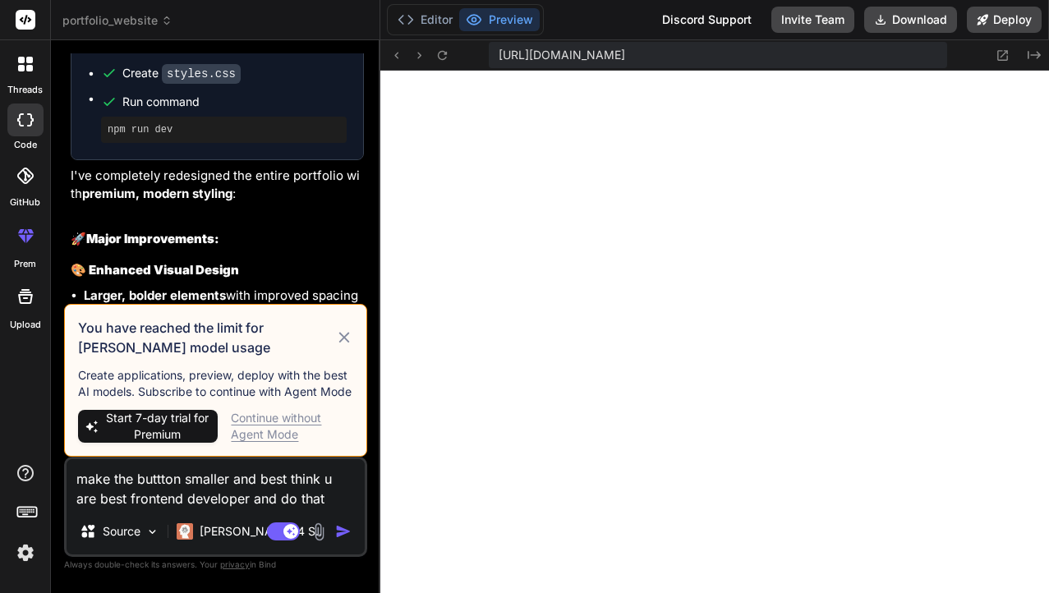
type textarea "make the buttton smaller and best think u are best frontend developer and do th…"
click at [348, 340] on icon at bounding box center [344, 338] width 18 height 20
type textarea "x"
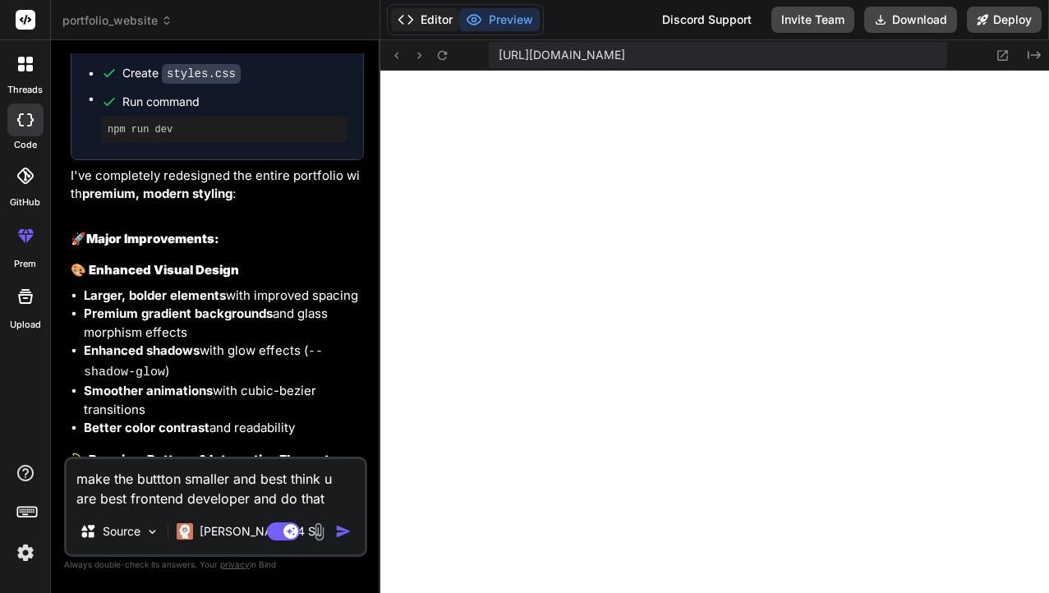
click at [443, 24] on button "Editor" at bounding box center [425, 19] width 68 height 23
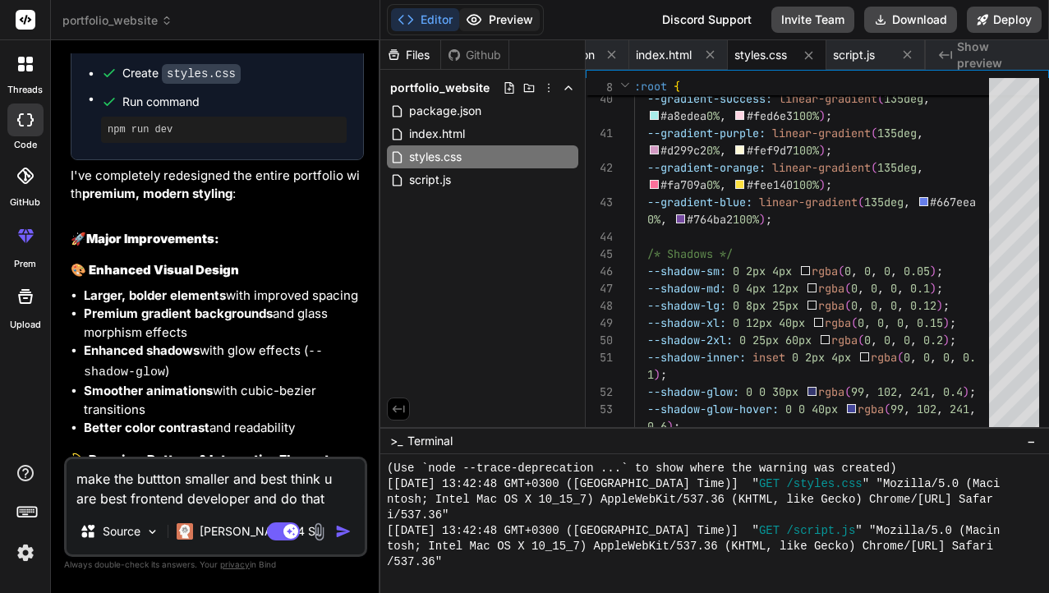
click at [501, 20] on button "Preview" at bounding box center [499, 19] width 80 height 23
